Goal: Information Seeking & Learning: Learn about a topic

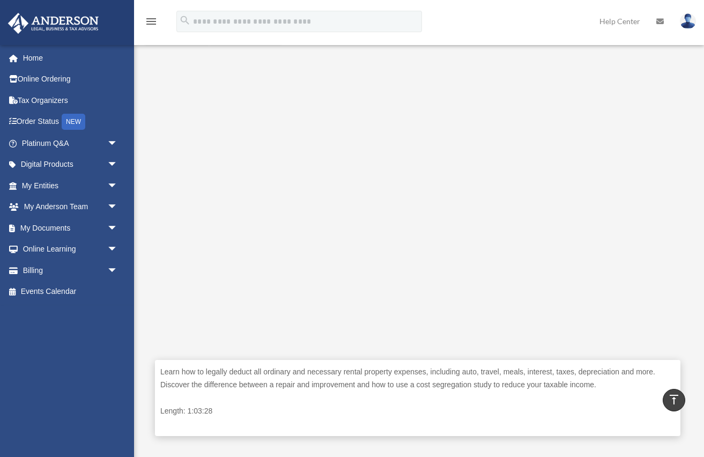
scroll to position [214, 0]
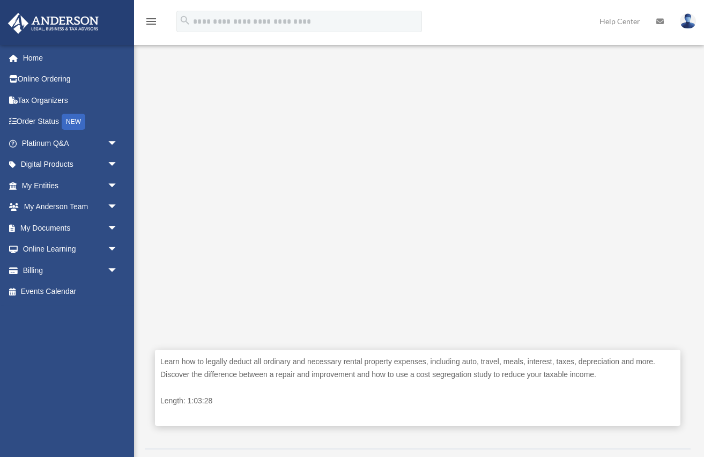
scroll to position [226, 0]
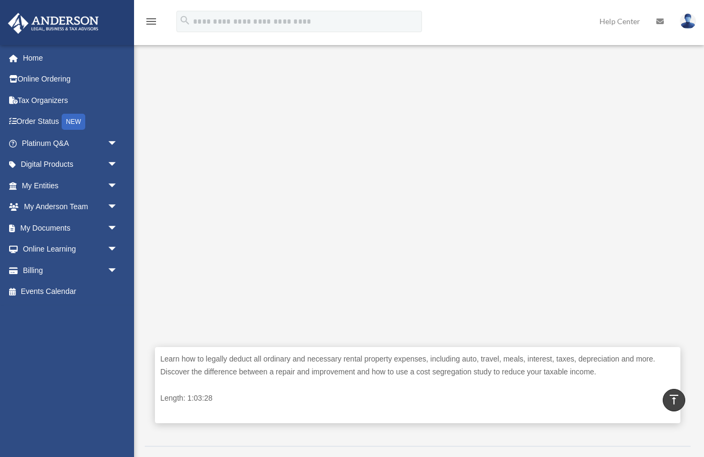
click at [474, 352] on div "Learn how to legally deduct all ordinary and necessary rental property expenses…" at bounding box center [418, 385] width 526 height 77
click at [476, 377] on p "Learn how to legally deduct all ordinary and necessary rental property expenses…" at bounding box center [417, 366] width 515 height 26
click at [492, 359] on p "Learn how to legally deduct all ordinary and necessary rental property expenses…" at bounding box center [417, 363] width 515 height 26
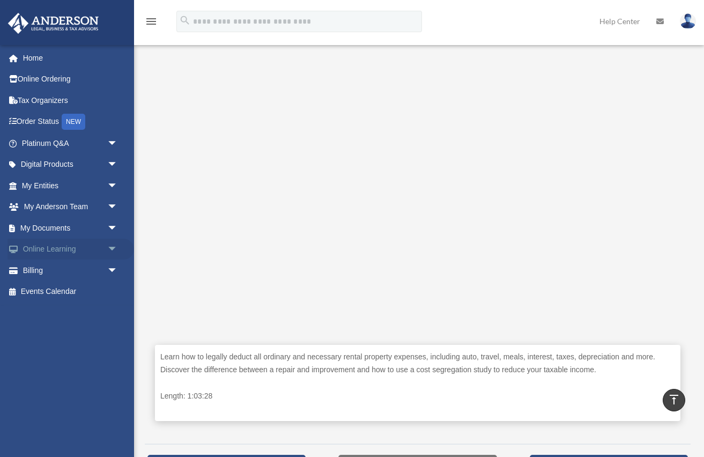
click at [111, 249] on span "arrow_drop_down" at bounding box center [117, 250] width 21 height 22
click at [111, 249] on span "arrow_drop_up" at bounding box center [117, 250] width 21 height 22
click at [112, 264] on span "arrow_drop_down" at bounding box center [117, 271] width 21 height 22
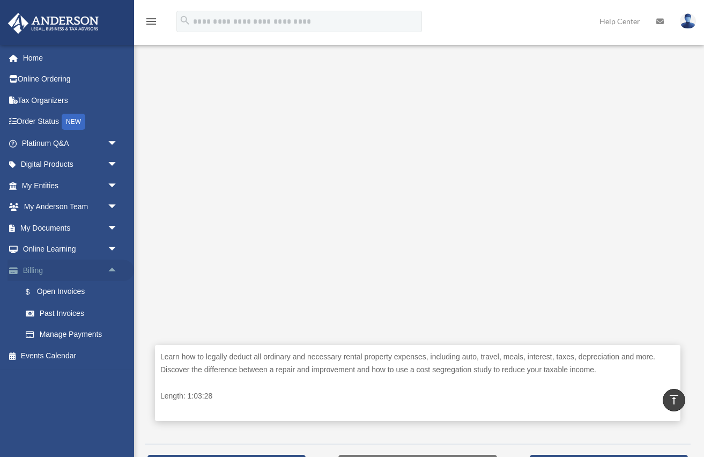
click at [112, 264] on span "arrow_drop_up" at bounding box center [117, 271] width 21 height 22
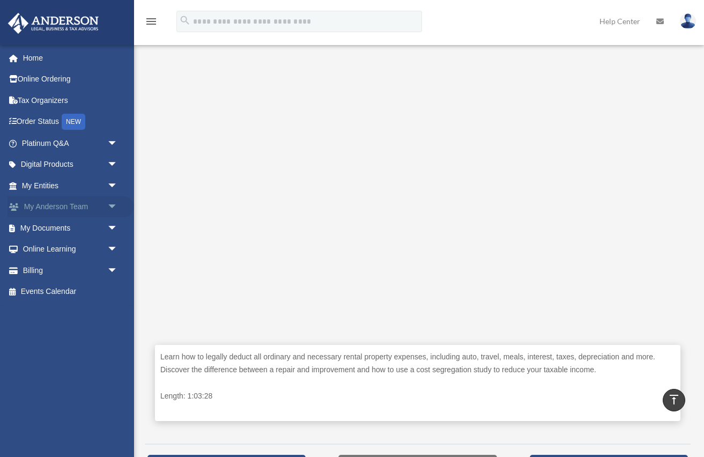
click at [111, 214] on span "arrow_drop_down" at bounding box center [117, 207] width 21 height 22
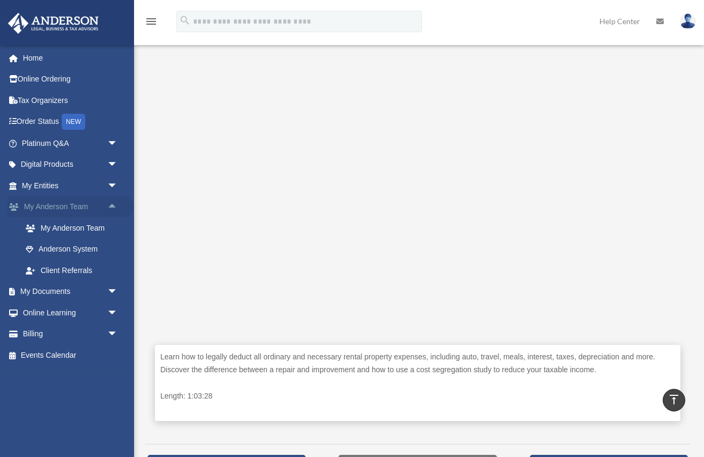
click at [111, 214] on span "arrow_drop_up" at bounding box center [117, 207] width 21 height 22
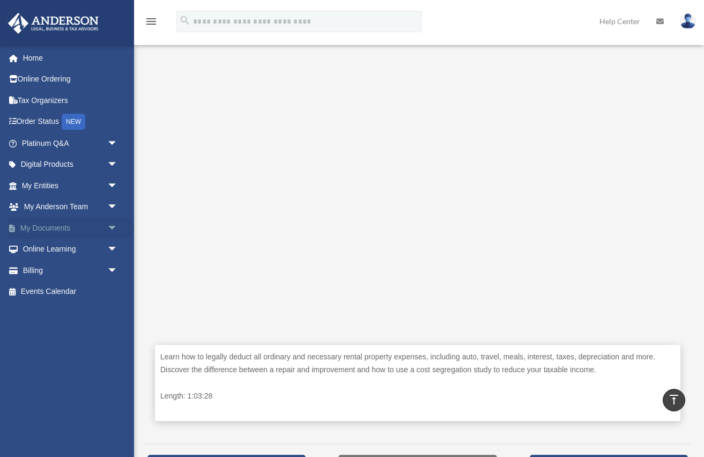
click at [113, 233] on span "arrow_drop_down" at bounding box center [117, 228] width 21 height 22
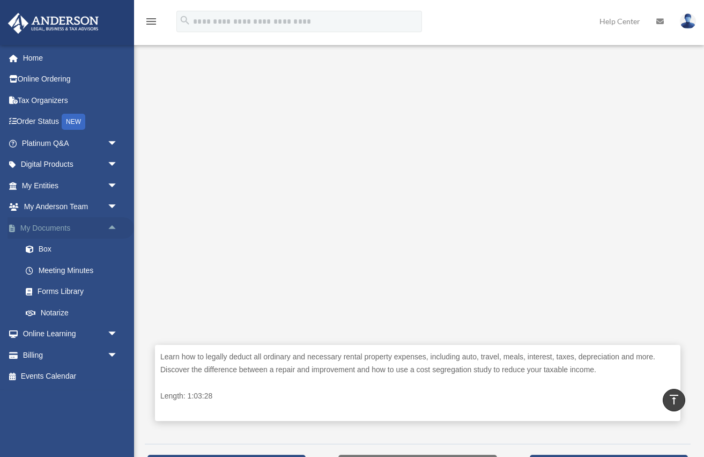
click at [113, 233] on span "arrow_drop_up" at bounding box center [117, 228] width 21 height 22
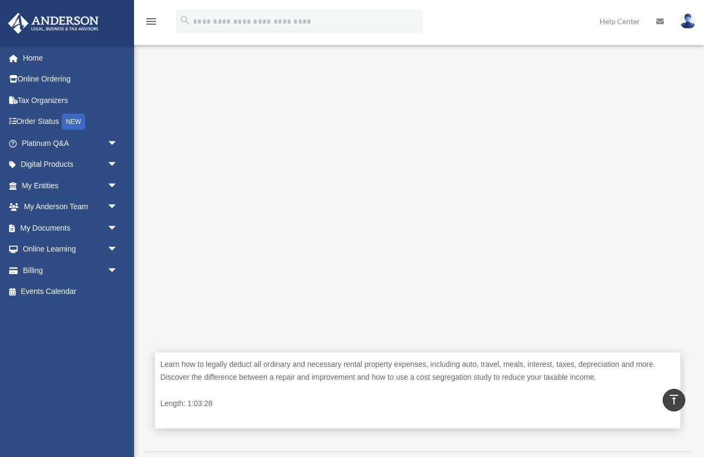
scroll to position [217, 0]
click at [521, 387] on p "Learn how to legally deduct all ordinary and necessary rental property expenses…" at bounding box center [417, 374] width 515 height 26
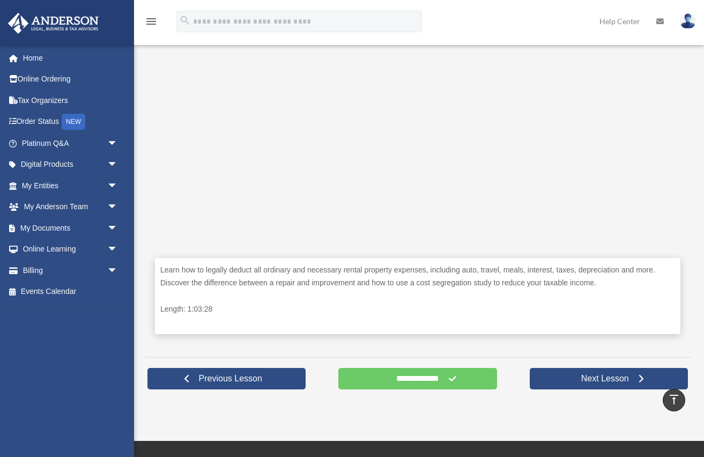
scroll to position [316, 0]
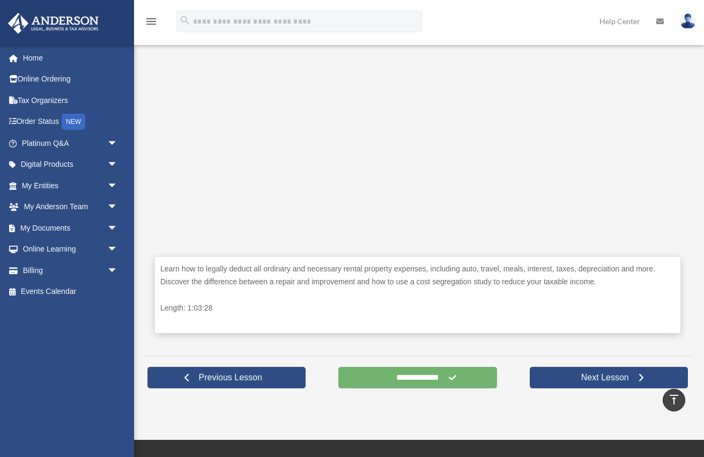
click at [453, 388] on input "**********" at bounding box center [418, 377] width 158 height 21
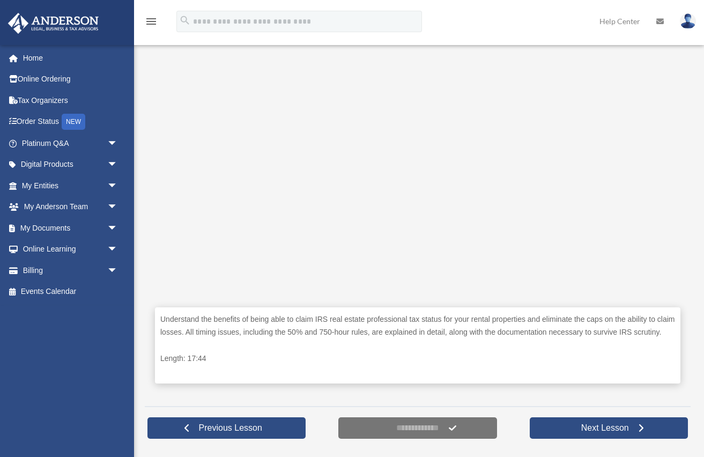
scroll to position [274, 0]
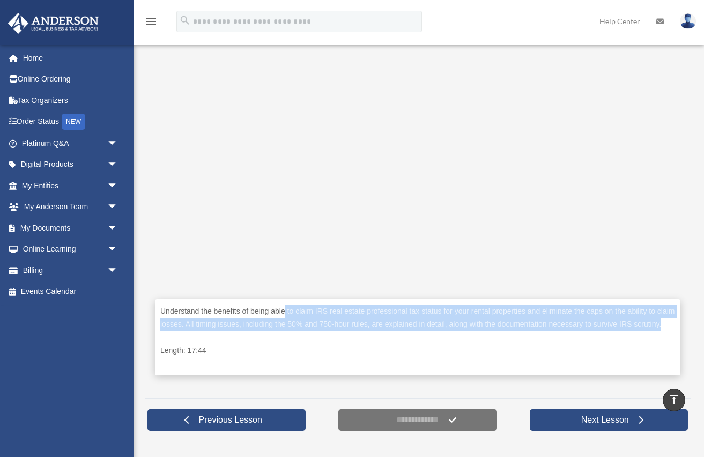
drag, startPoint x: 293, startPoint y: 317, endPoint x: 407, endPoint y: 346, distance: 117.8
click at [407, 331] on p "Understand the benefits of being able to claim IRS real estate professional tax…" at bounding box center [417, 318] width 515 height 26
click at [402, 331] on p "Understand the benefits of being able to claim IRS real estate professional tax…" at bounding box center [417, 318] width 515 height 26
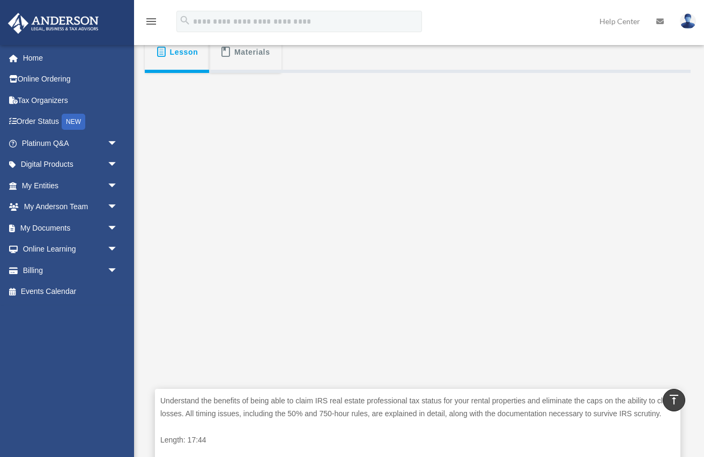
scroll to position [183, 0]
click at [435, 402] on p "Understand the benefits of being able to claim IRS real estate professional tax…" at bounding box center [417, 408] width 515 height 26
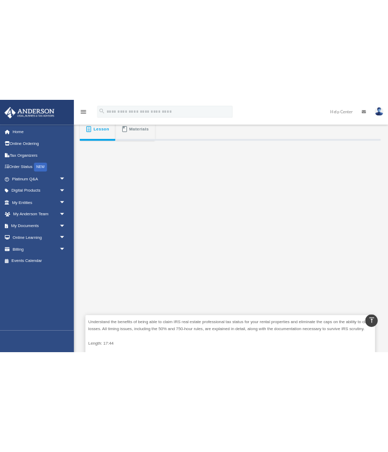
scroll to position [178, 0]
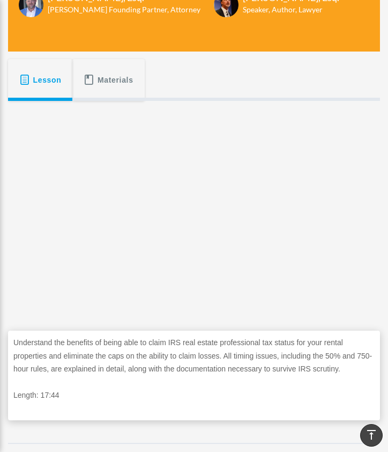
click at [104, 79] on span "Materials" at bounding box center [116, 79] width 36 height 19
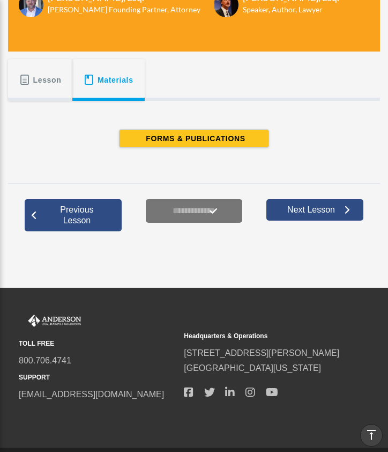
click at [56, 81] on span "Lesson" at bounding box center [47, 79] width 28 height 19
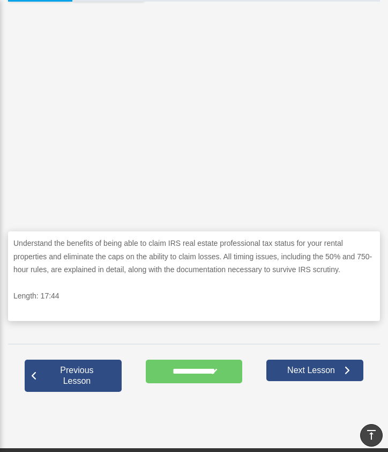
scroll to position [297, 0]
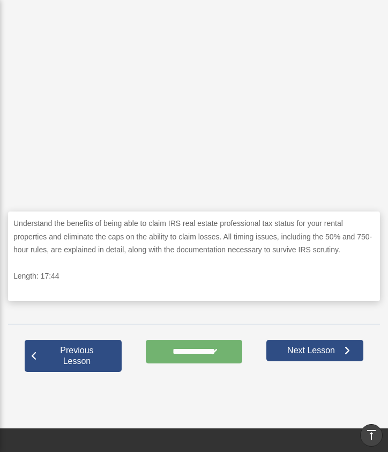
click at [173, 363] on input "**********" at bounding box center [194, 352] width 97 height 24
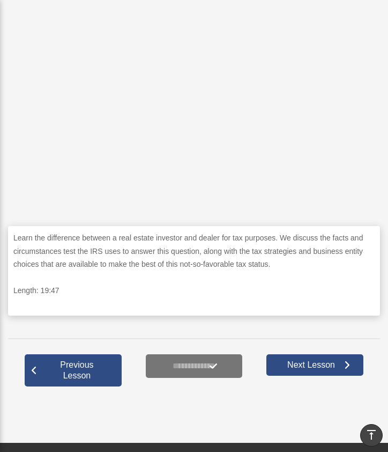
scroll to position [287, 0]
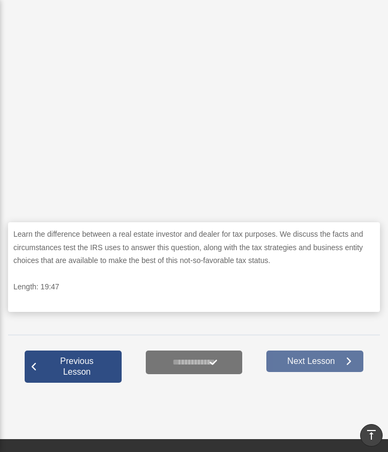
click at [300, 366] on span "Next Lesson" at bounding box center [311, 361] width 65 height 11
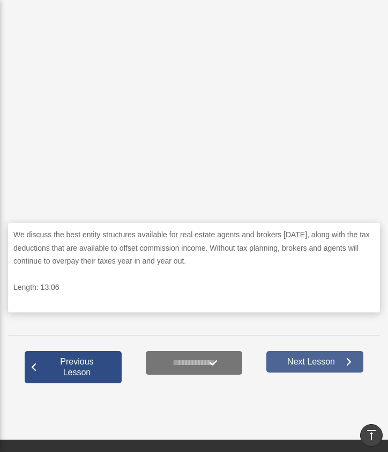
scroll to position [285, 0]
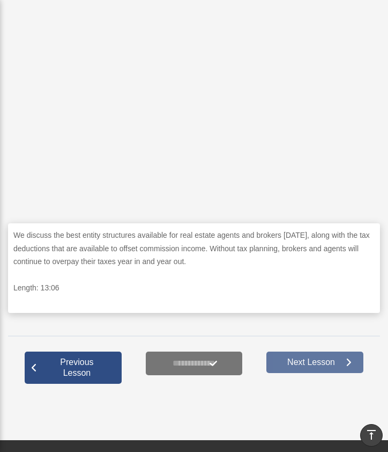
click at [283, 368] on span "Next Lesson" at bounding box center [311, 362] width 65 height 11
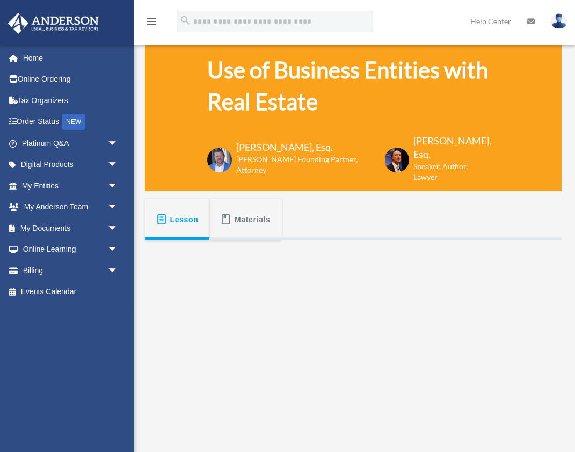
scroll to position [18, 0]
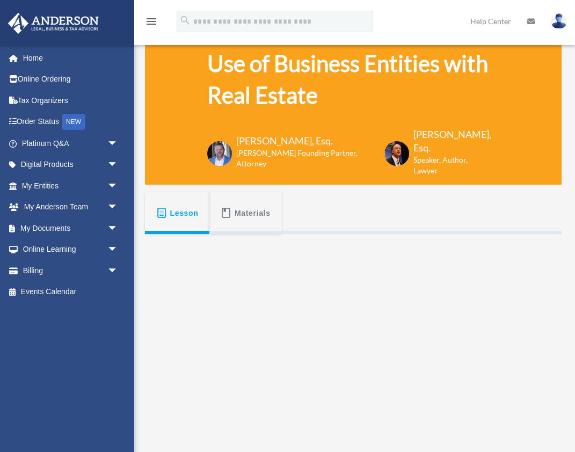
click at [177, 223] on button "Lesson" at bounding box center [177, 213] width 64 height 42
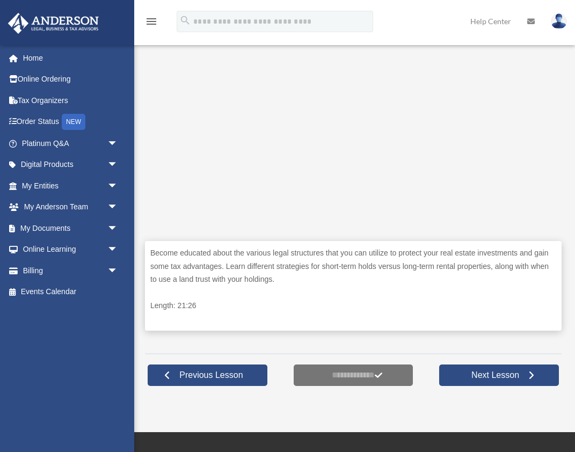
scroll to position [269, 0]
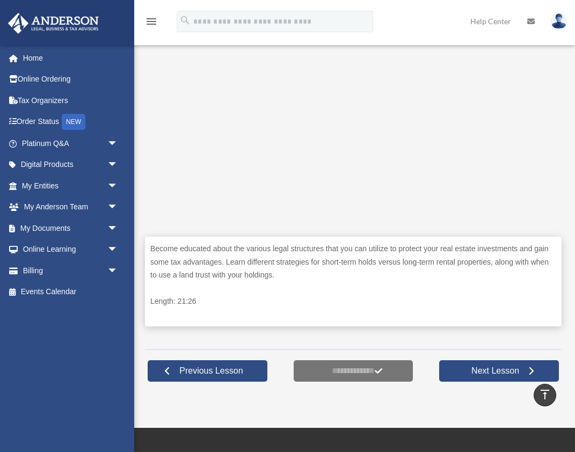
click at [157, 18] on icon "menu" at bounding box center [151, 21] width 13 height 13
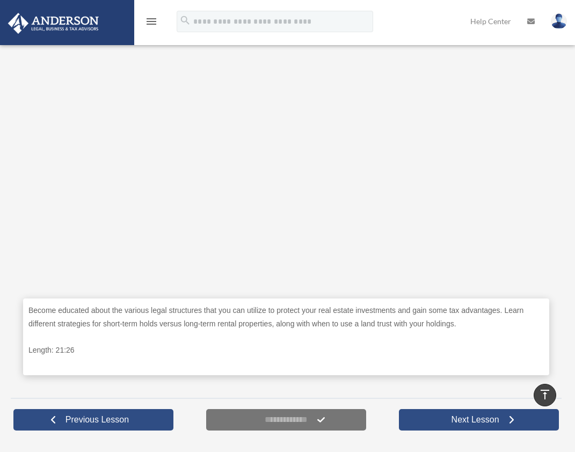
click at [157, 18] on icon "menu" at bounding box center [151, 21] width 13 height 13
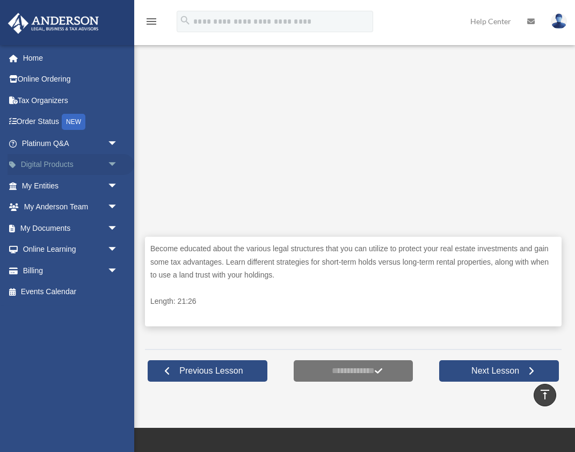
click at [111, 157] on span "arrow_drop_down" at bounding box center [117, 165] width 21 height 22
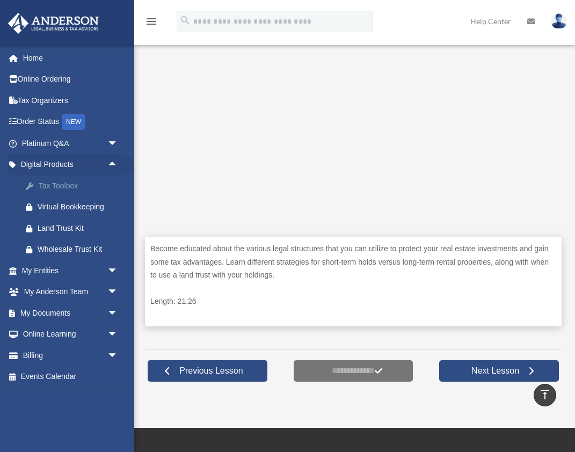
click at [68, 190] on div "Tax Toolbox" at bounding box center [79, 185] width 83 height 13
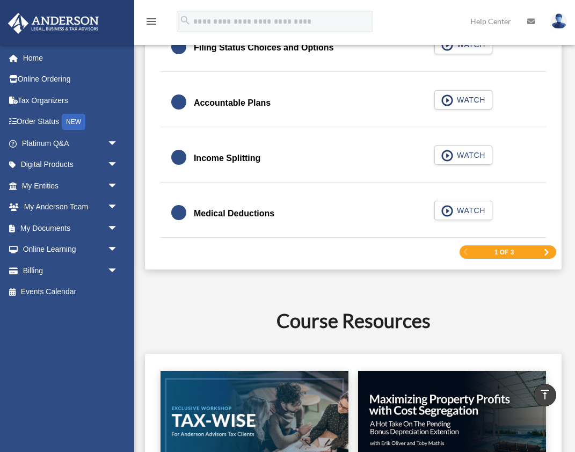
scroll to position [1601, 0]
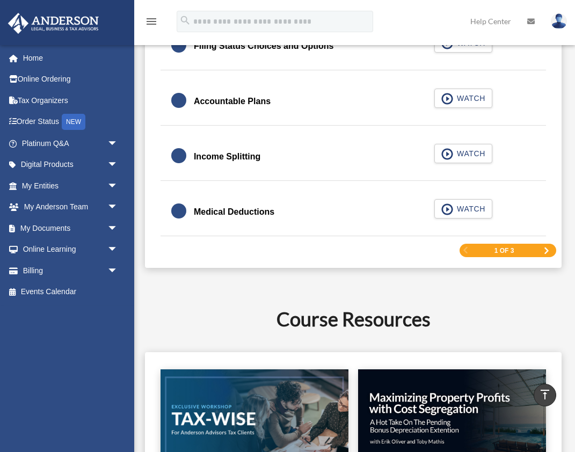
click at [543, 254] on span "Next Page" at bounding box center [546, 250] width 6 height 6
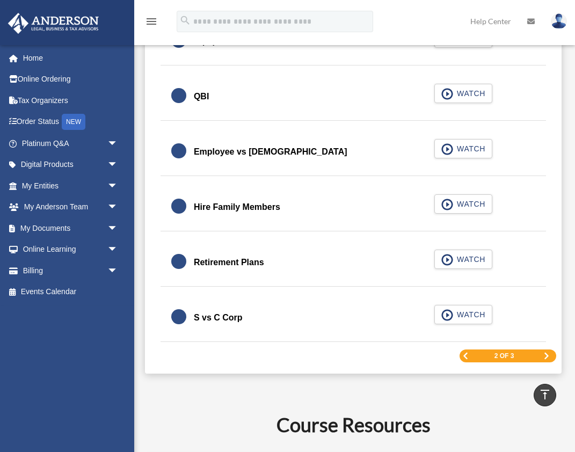
scroll to position [1455, 0]
click at [543, 358] on span "Next Page" at bounding box center [546, 355] width 6 height 6
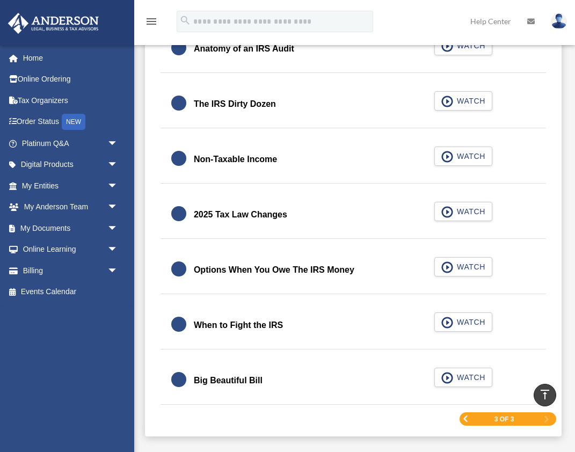
scroll to position [1210, 0]
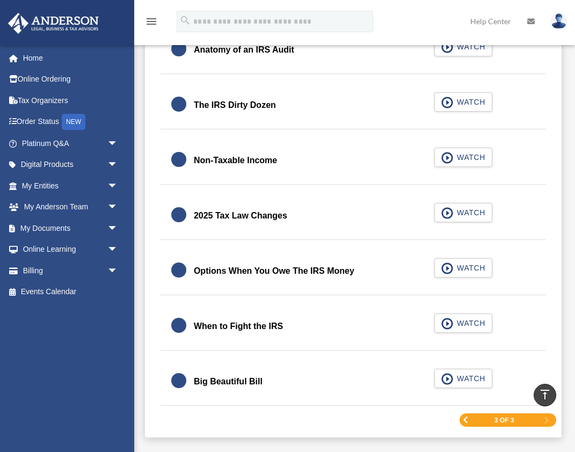
click at [462, 423] on span "Previous Page" at bounding box center [465, 419] width 6 height 6
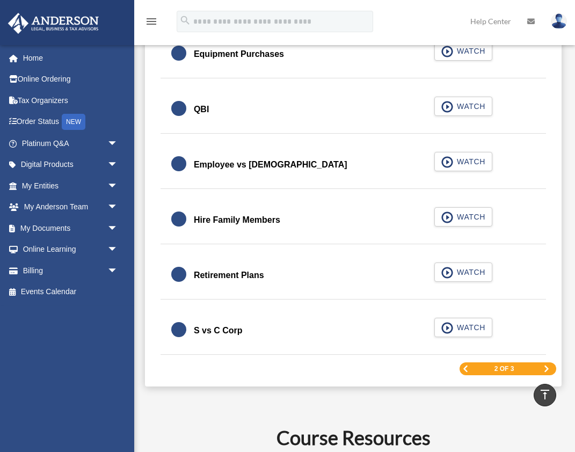
scroll to position [1443, 0]
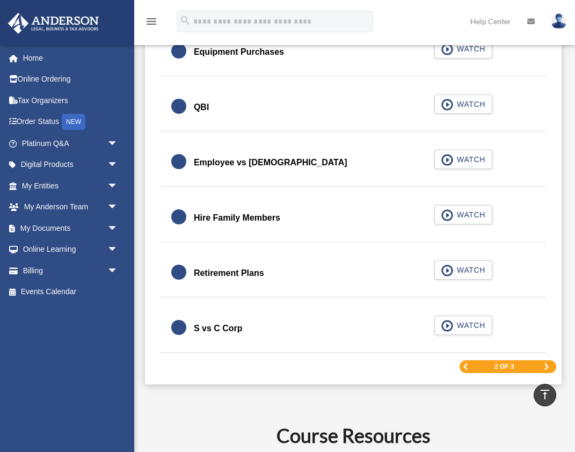
click at [465, 366] on div "2 of 3" at bounding box center [507, 366] width 97 height 13
click at [462, 370] on span "Previous Page" at bounding box center [465, 366] width 6 height 6
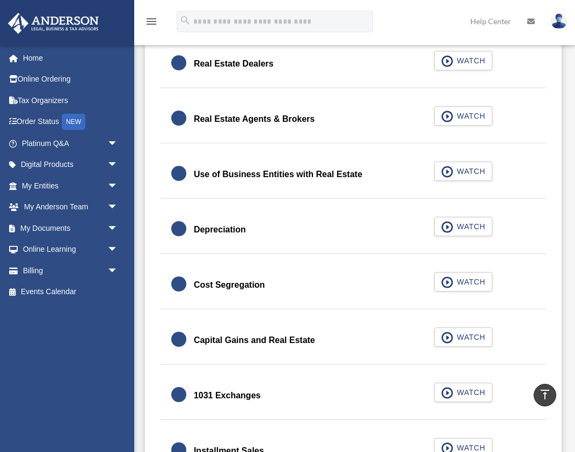
scroll to position [875, 0]
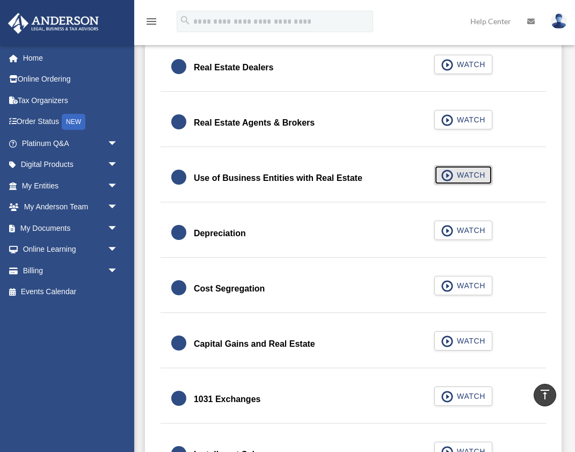
click at [467, 185] on button "WATCH" at bounding box center [463, 174] width 58 height 19
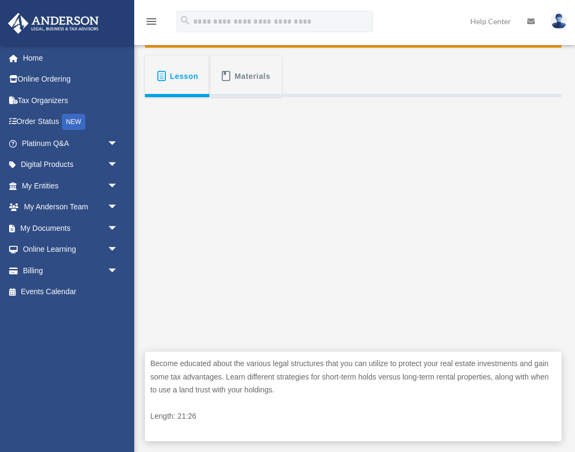
scroll to position [156, 0]
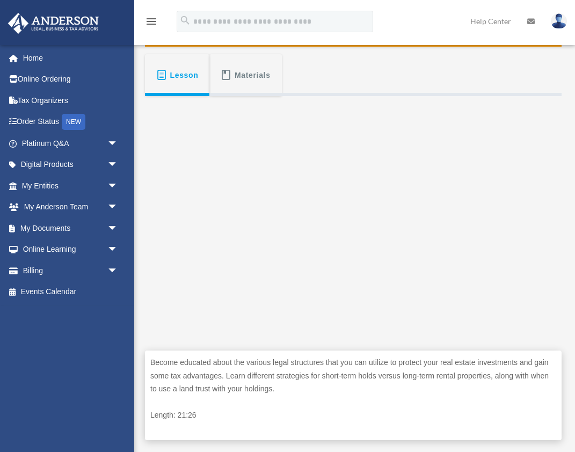
click at [393, 359] on div "Become educated about the various legal structures that you can utilize to prot…" at bounding box center [353, 395] width 416 height 90
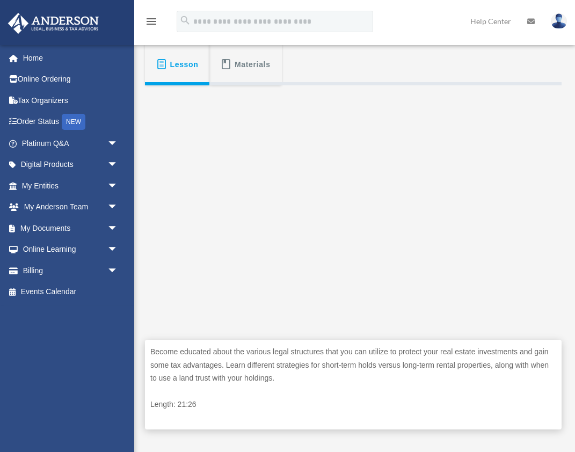
scroll to position [170, 0]
